Goal: Information Seeking & Learning: Find specific page/section

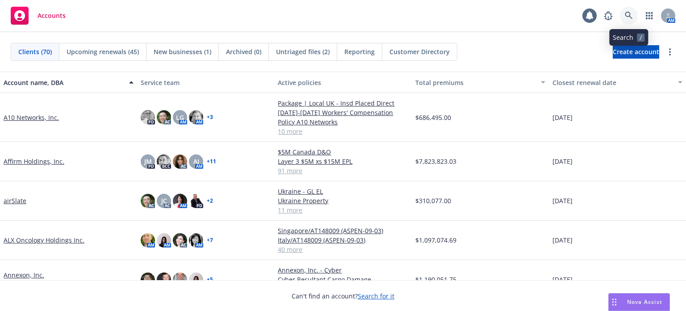
click at [626, 16] on icon at bounding box center [629, 16] width 8 height 8
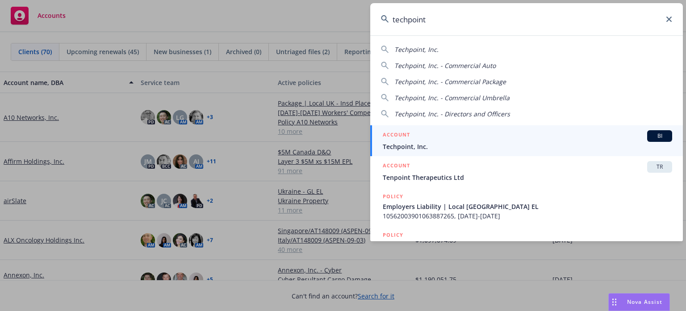
click at [424, 50] on span "Techpoint, Inc." at bounding box center [417, 49] width 44 height 8
type input "Techpoint, Inc."
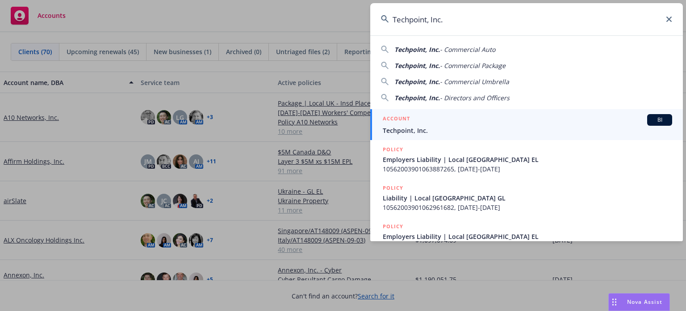
click at [411, 132] on span "Techpoint, Inc." at bounding box center [528, 130] width 290 height 9
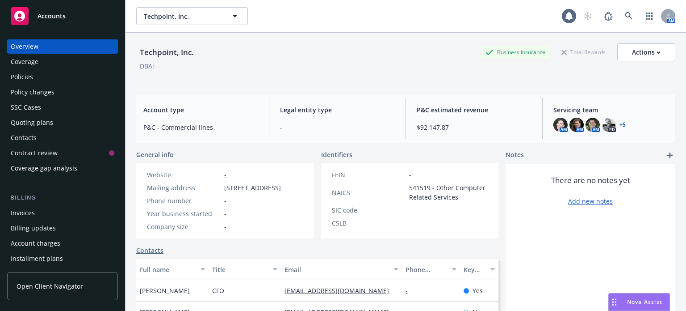
click at [29, 75] on div "Policies" at bounding box center [22, 77] width 22 height 14
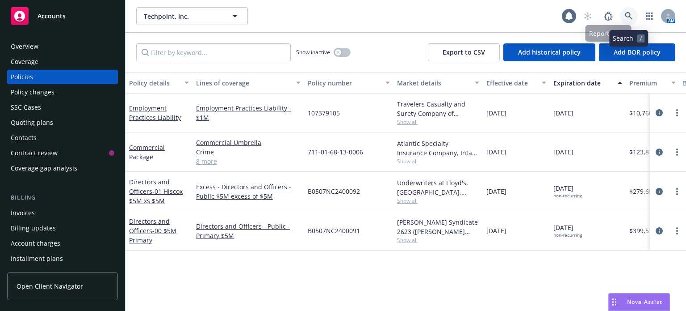
click at [631, 13] on icon at bounding box center [629, 16] width 8 height 8
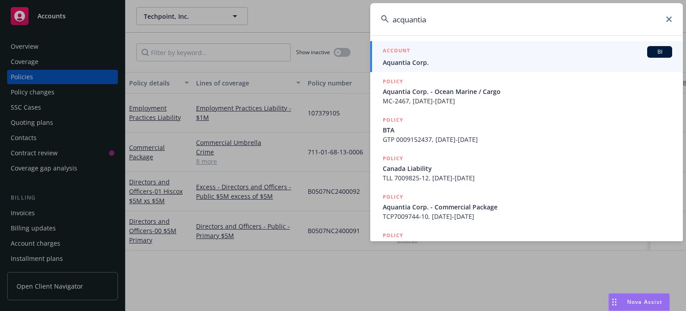
type input "acquantia"
click at [446, 61] on span "Aquantia Corp." at bounding box center [528, 62] width 290 height 9
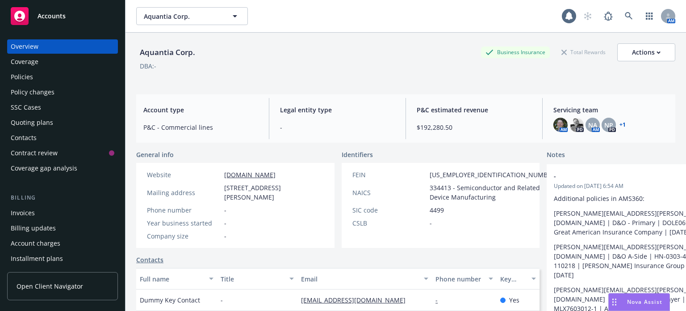
click at [38, 80] on div "Policies" at bounding box center [63, 77] width 104 height 14
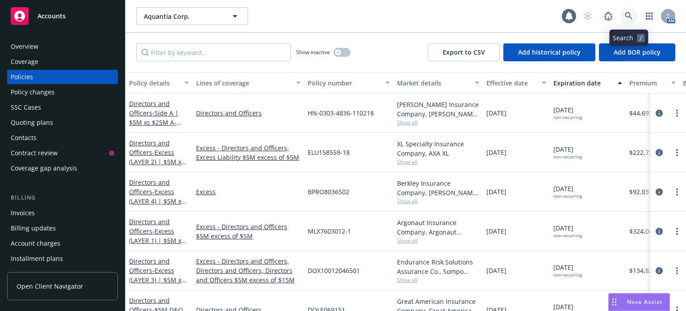
click at [625, 17] on icon at bounding box center [629, 16] width 8 height 8
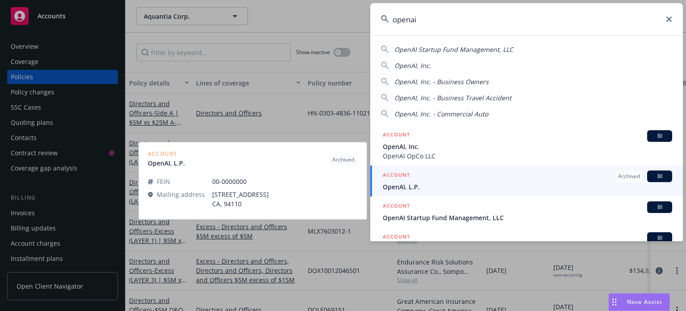
type input "openai"
click at [413, 183] on span "OpenAI, L.P." at bounding box center [528, 186] width 290 height 9
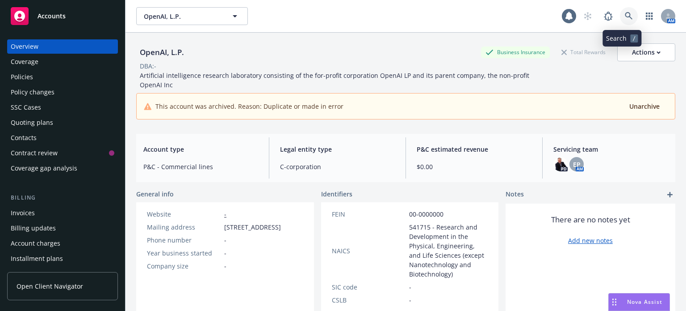
click at [626, 18] on icon at bounding box center [629, 16] width 8 height 8
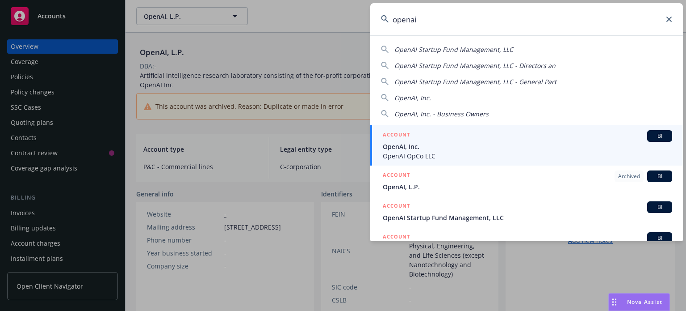
type input "openai"
click at [408, 147] on span "OpenAI, Inc." at bounding box center [528, 146] width 290 height 9
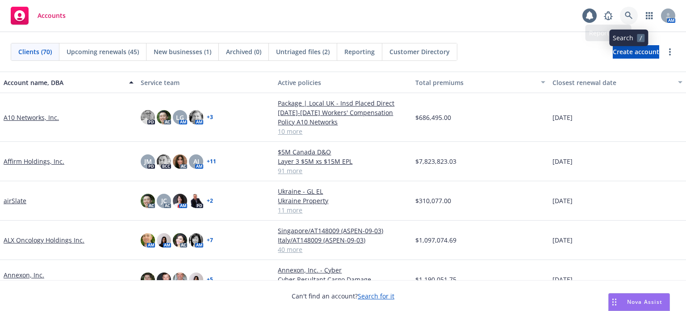
click at [628, 16] on icon at bounding box center [629, 16] width 8 height 8
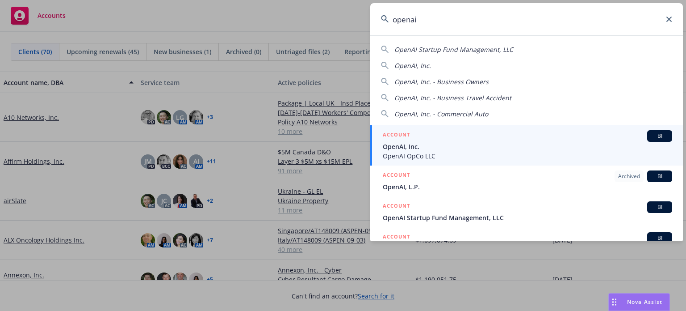
type input "openai"
click at [407, 155] on span "OpenAI OpCo LLC" at bounding box center [528, 155] width 290 height 9
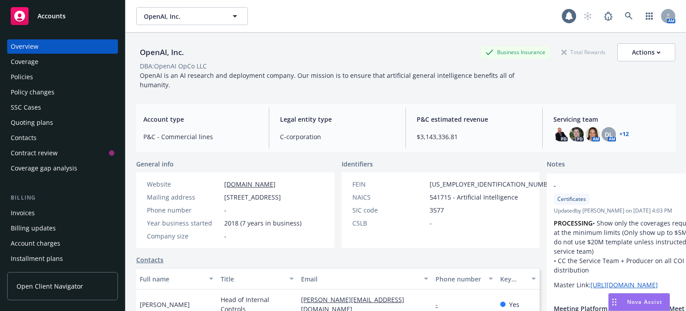
click at [35, 75] on div "Policies" at bounding box center [63, 77] width 104 height 14
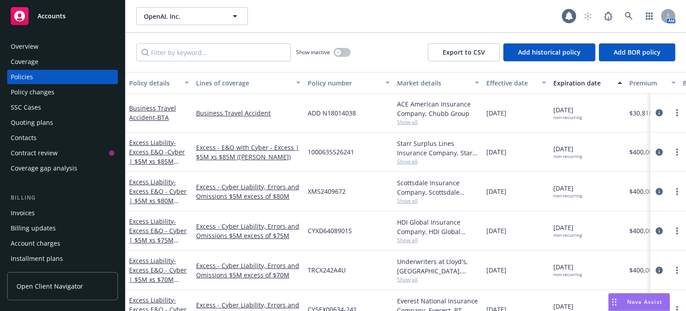
click at [30, 41] on div "Overview" at bounding box center [25, 46] width 28 height 14
